Goal: Find specific page/section: Find specific page/section

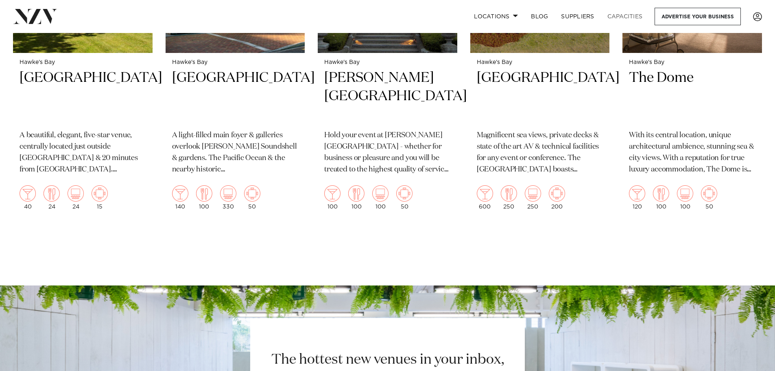
scroll to position [1209, 0]
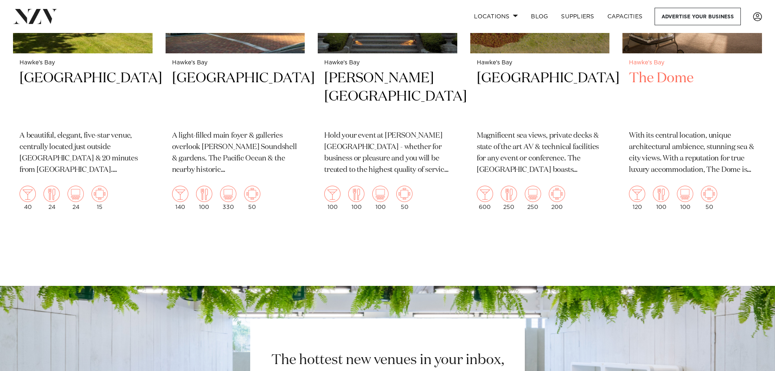
click at [659, 69] on h2 "The Dome" at bounding box center [692, 96] width 127 height 55
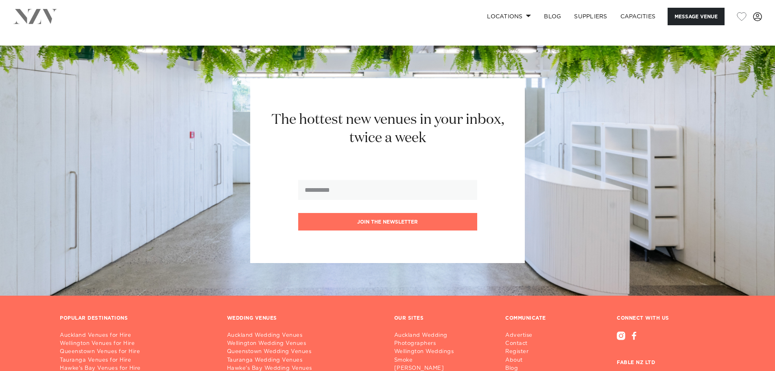
scroll to position [1684, 0]
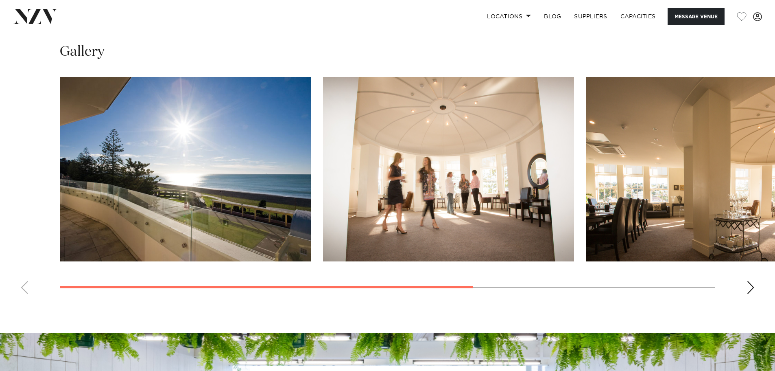
scroll to position [657, 0]
click at [745, 284] on swiper-container at bounding box center [387, 188] width 775 height 223
click at [752, 284] on div "Next slide" at bounding box center [751, 286] width 8 height 13
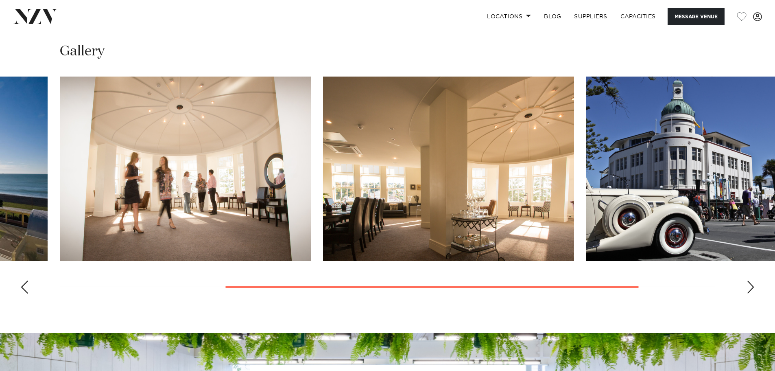
click at [752, 284] on div "Next slide" at bounding box center [751, 286] width 8 height 13
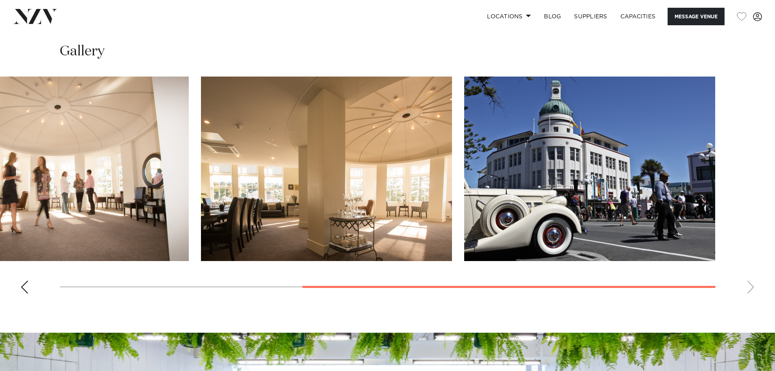
click at [25, 290] on div "Previous slide" at bounding box center [24, 286] width 8 height 13
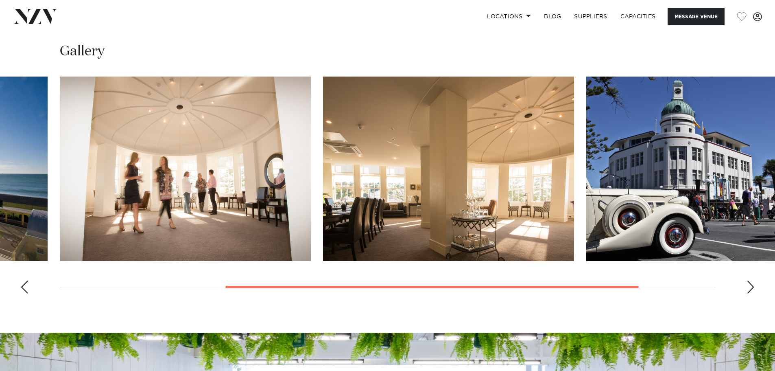
click at [25, 290] on div "Previous slide" at bounding box center [24, 286] width 8 height 13
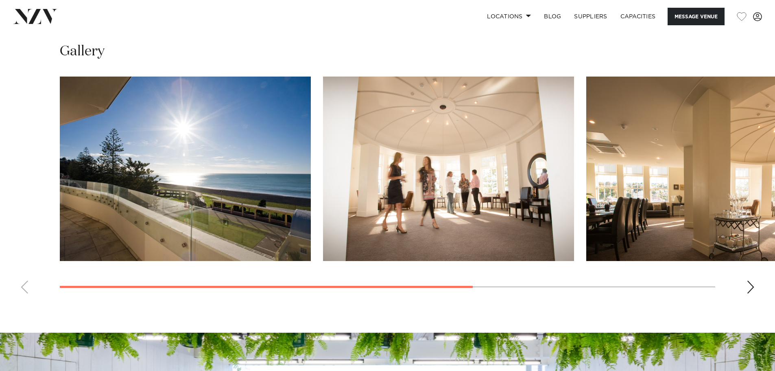
click at [25, 290] on swiper-container at bounding box center [387, 188] width 775 height 223
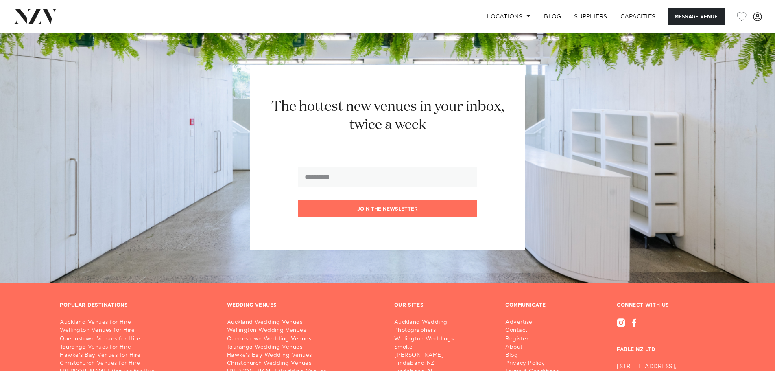
scroll to position [956, 0]
